Goal: Transaction & Acquisition: Purchase product/service

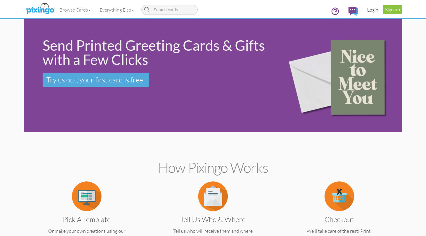
click at [370, 10] on link "Login" at bounding box center [373, 9] width 20 height 15
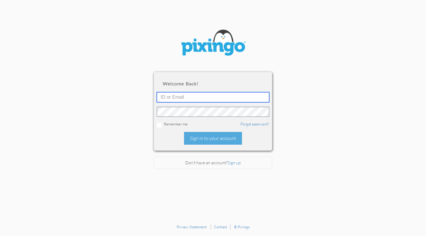
type input "[PERSON_NAME][EMAIL_ADDRESS][DOMAIN_NAME]"
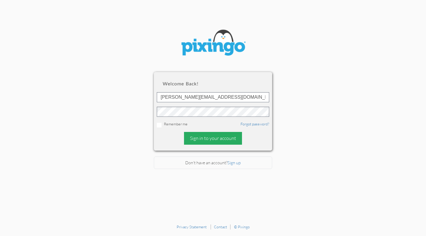
click at [202, 138] on div "Sign in to your account" at bounding box center [213, 138] width 58 height 13
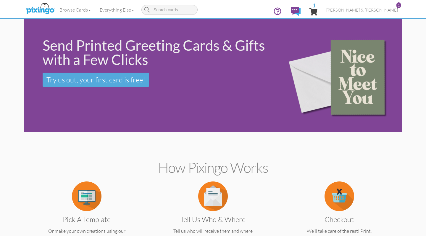
click at [316, 7] on span "1" at bounding box center [314, 5] width 3 height 6
